Goal: Information Seeking & Learning: Learn about a topic

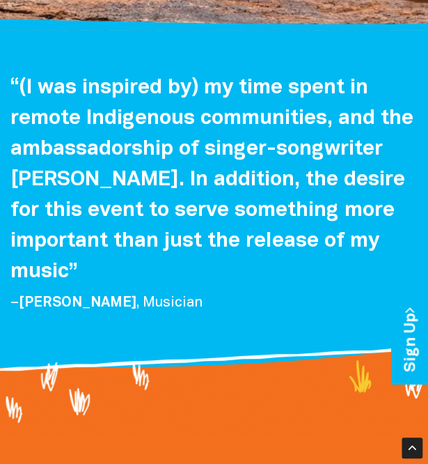
scroll to position [1028, 0]
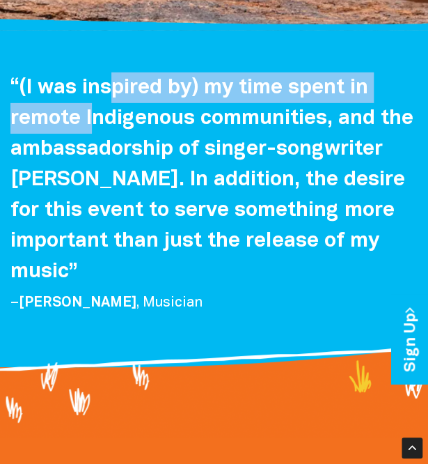
drag, startPoint x: 109, startPoint y: 97, endPoint x: 91, endPoint y: 155, distance: 60.6
click at [91, 155] on h4 "“(I was inspired by) my time spent in remote Indigenous communities, and the am…" at bounding box center [213, 179] width 407 height 215
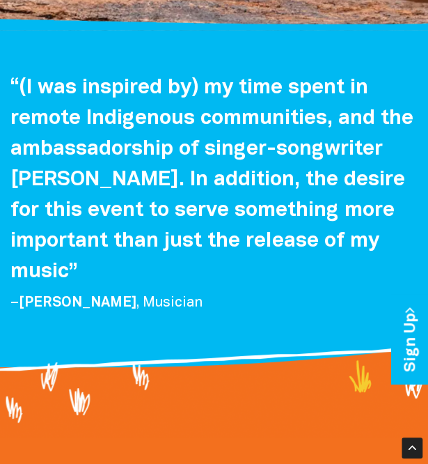
drag, startPoint x: 91, startPoint y: 155, endPoint x: 106, endPoint y: 166, distance: 19.4
click at [106, 166] on h4 "“(I was inspired by) my time spent in remote Indigenous communities, and the am…" at bounding box center [213, 179] width 407 height 215
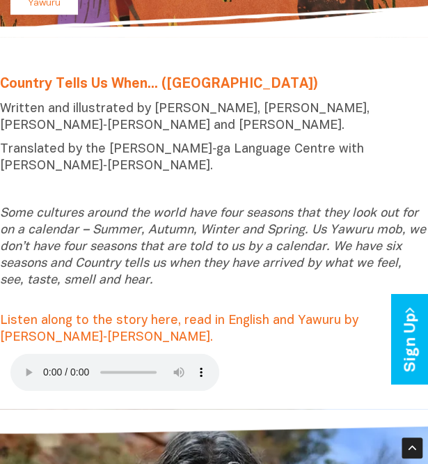
scroll to position [173, 0]
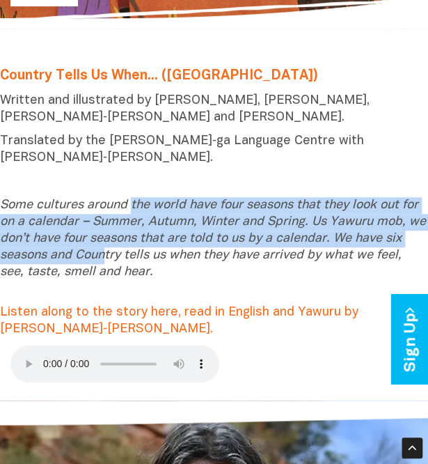
drag, startPoint x: 132, startPoint y: 205, endPoint x: 107, endPoint y: 252, distance: 53.3
click at [107, 252] on icon "Some cultures around the world have four seasons that they look out for on a ca…" at bounding box center [213, 238] width 426 height 79
drag, startPoint x: 107, startPoint y: 252, endPoint x: 85, endPoint y: 235, distance: 27.7
click at [85, 235] on icon "Some cultures around the world have four seasons that they look out for on a ca…" at bounding box center [213, 238] width 426 height 79
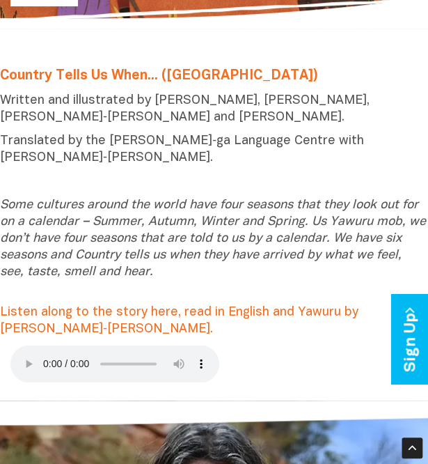
click at [125, 249] on icon "Some cultures around the world have four seasons that they look out for on a ca…" at bounding box center [213, 238] width 426 height 79
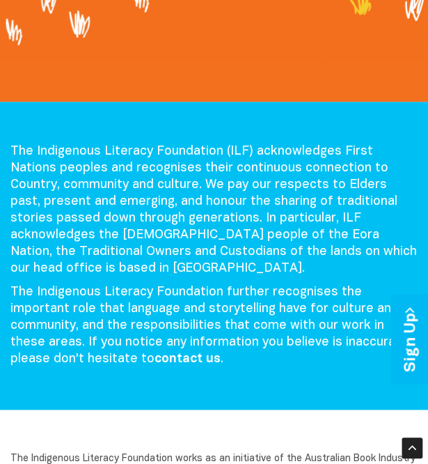
scroll to position [1434, 0]
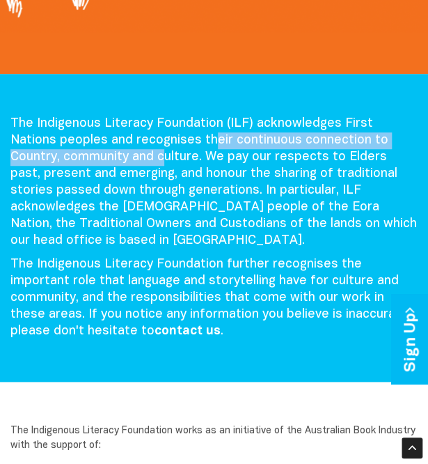
drag, startPoint x: 166, startPoint y: 145, endPoint x: 110, endPoint y: 153, distance: 56.9
click at [110, 153] on p "The Indigenous Literacy Foundation (ILF) acknowledges First Nations peoples and…" at bounding box center [213, 183] width 407 height 134
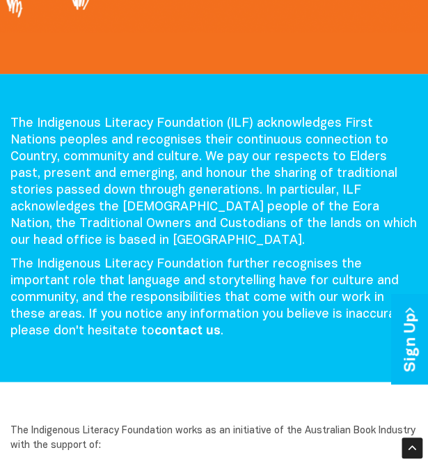
drag, startPoint x: 110, startPoint y: 153, endPoint x: 152, endPoint y: 195, distance: 59.6
click at [152, 195] on p "The Indigenous Literacy Foundation (ILF) acknowledges First Nations peoples and…" at bounding box center [213, 183] width 407 height 134
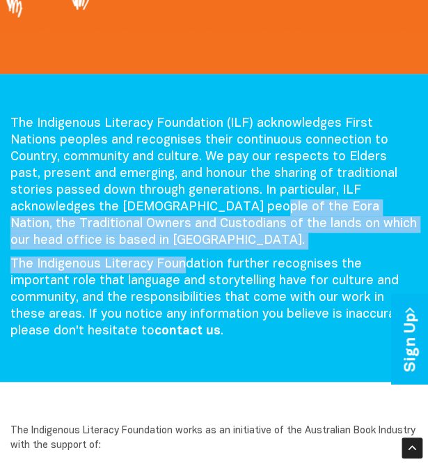
drag, startPoint x: 139, startPoint y: 199, endPoint x: 181, endPoint y: 261, distance: 74.2
click at [181, 261] on div "The Indigenous Literacy Foundation (ILF) acknowledges First Nations peoples and…" at bounding box center [214, 228] width 428 height 224
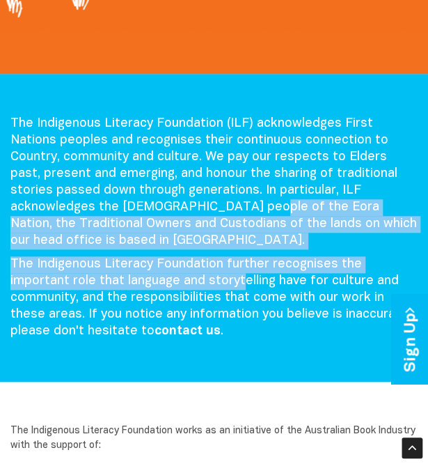
drag, startPoint x: 181, startPoint y: 261, endPoint x: 58, endPoint y: 267, distance: 123.5
click at [58, 267] on p "The Indigenous Literacy Foundation further recognises the important role that l…" at bounding box center [213, 298] width 407 height 84
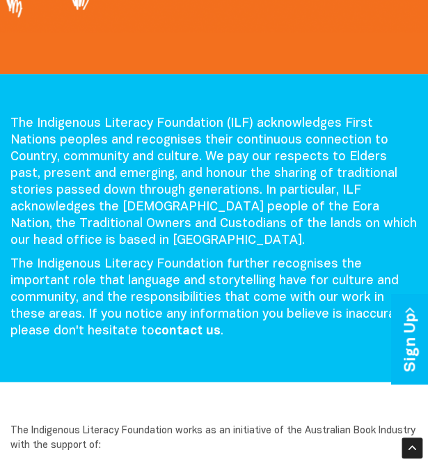
click at [18, 165] on p "The Indigenous Literacy Foundation (ILF) acknowledges First Nations peoples and…" at bounding box center [213, 183] width 407 height 134
